Goal: Obtain resource: Download file/media

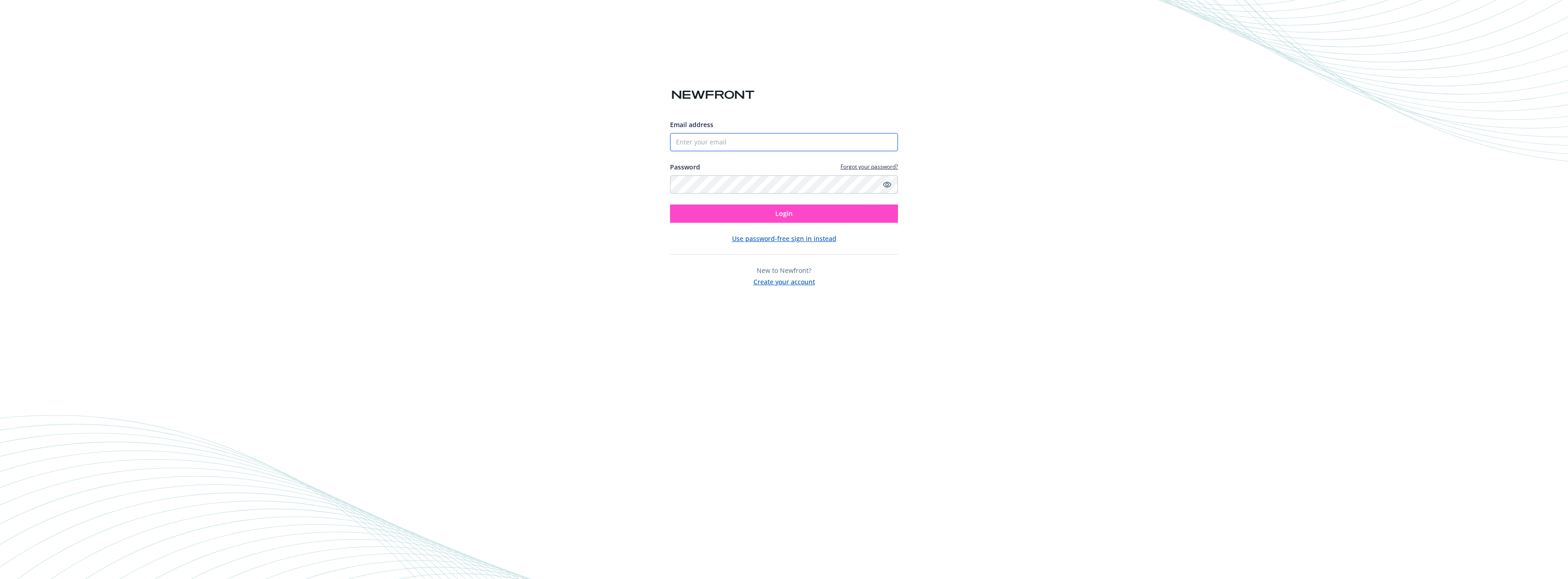
type input "[EMAIL_ADDRESS][DOMAIN_NAME]"
click at [770, 212] on button "Login" at bounding box center [784, 214] width 228 height 18
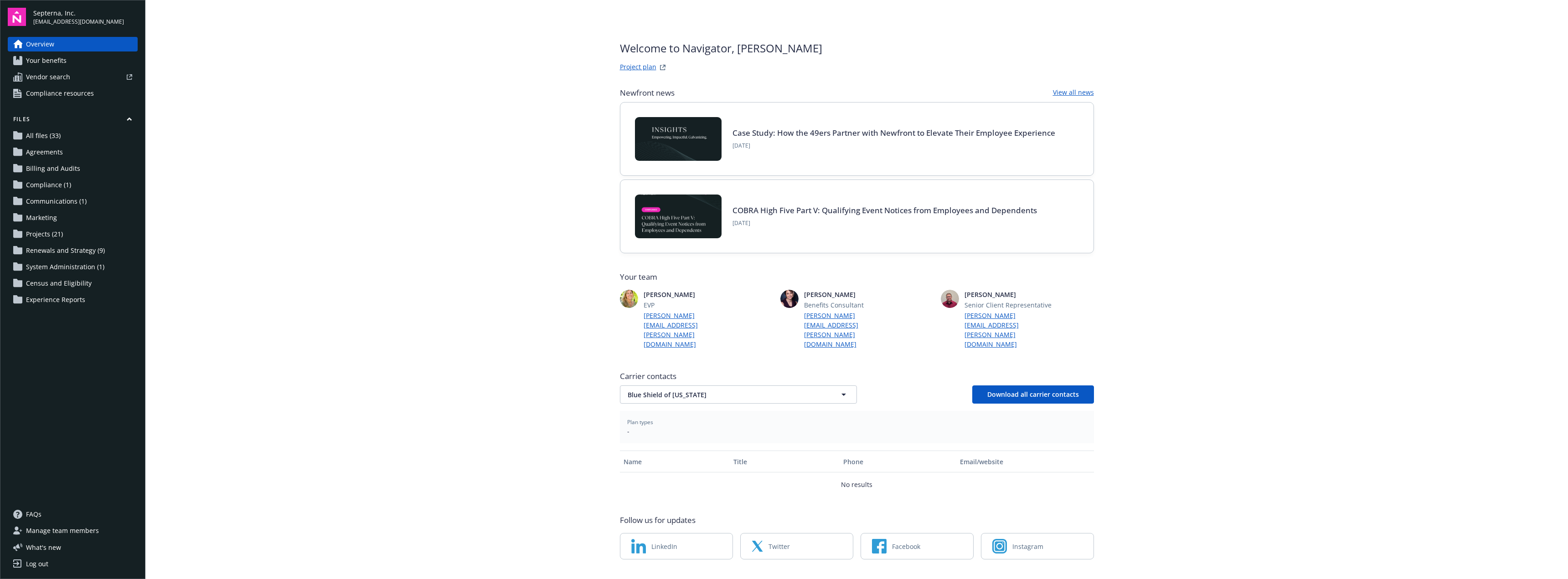
click at [45, 136] on span "All files (33)" at bounding box center [43, 136] width 35 height 14
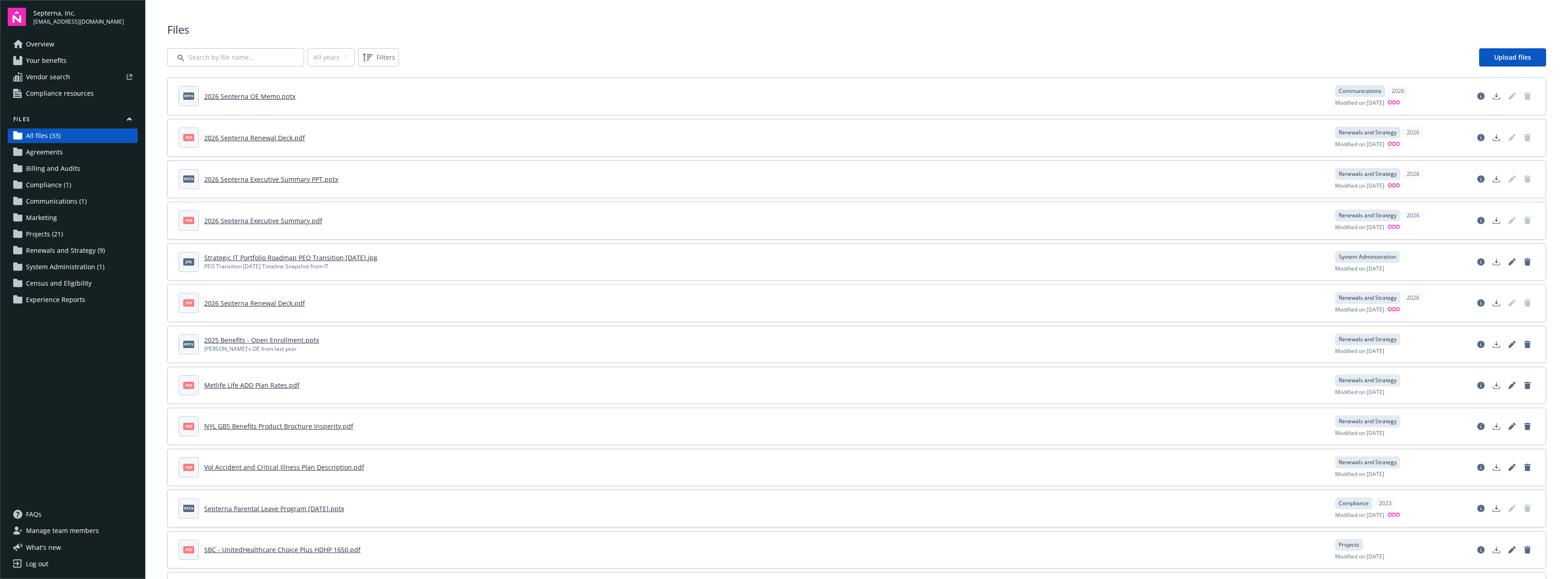
click at [77, 201] on span "Communications (1)" at bounding box center [56, 201] width 61 height 14
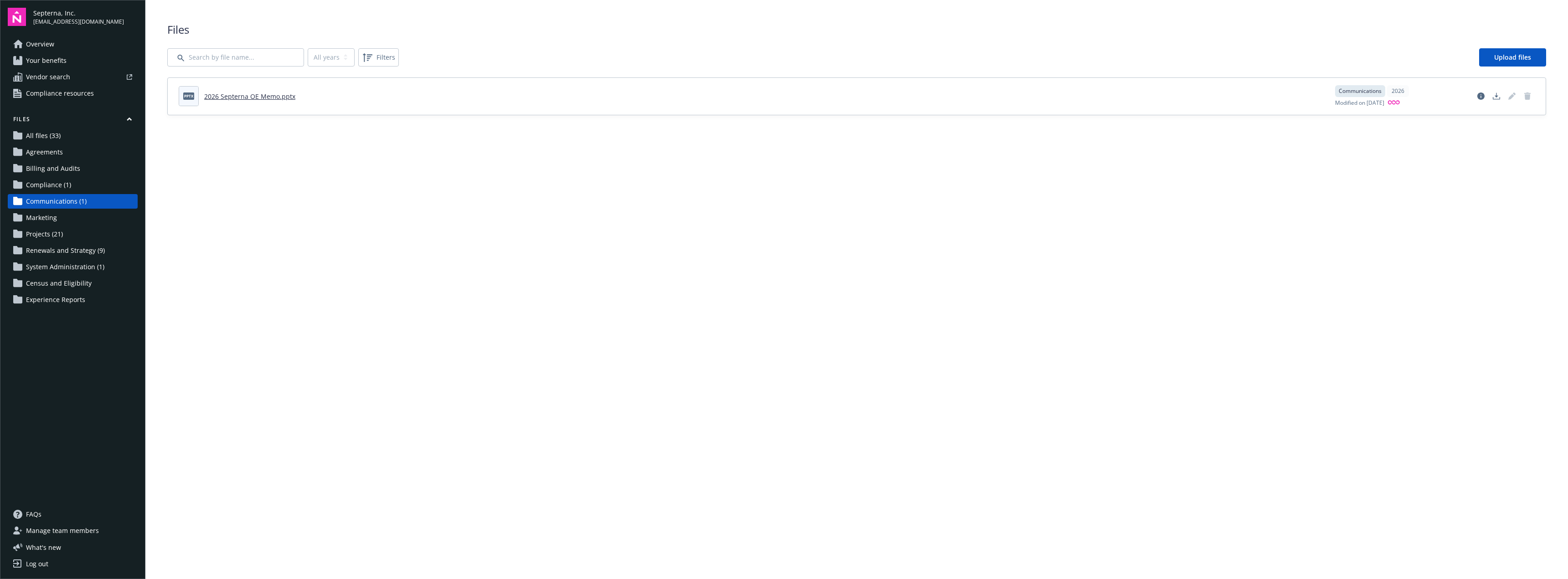
click at [266, 95] on link "2026 Septerna OE Memo.pptx" at bounding box center [249, 95] width 91 height 8
